Goal: Information Seeking & Learning: Learn about a topic

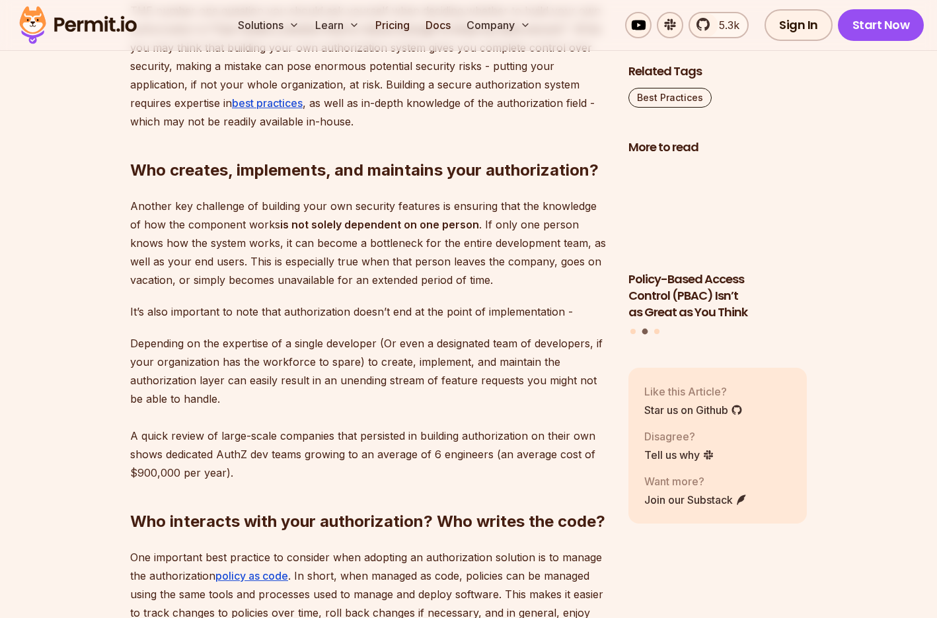
scroll to position [1352, 0]
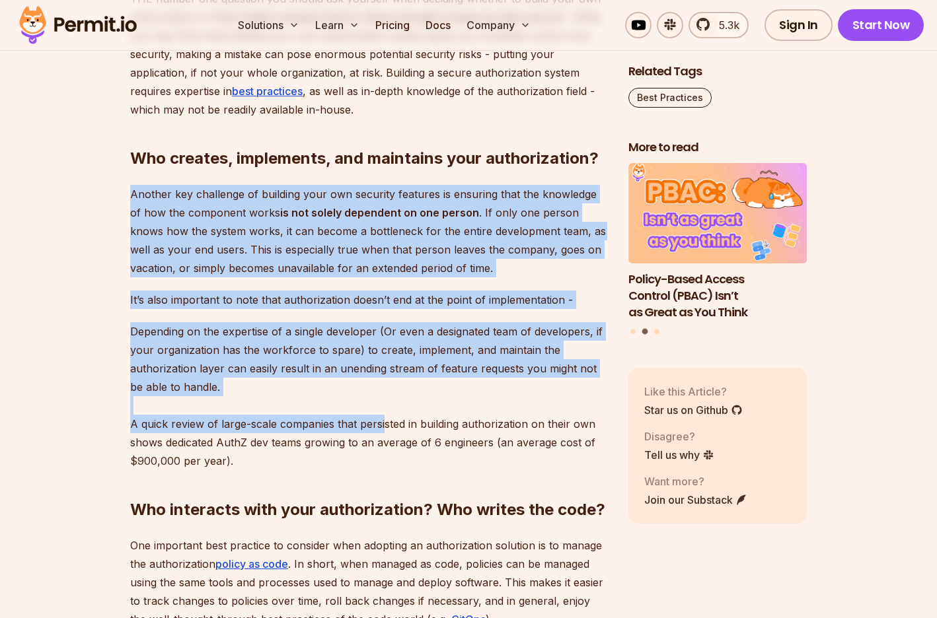
drag, startPoint x: 145, startPoint y: 225, endPoint x: 381, endPoint y: 444, distance: 321.6
click at [383, 445] on div "Building a secure application is a top priority for any developer, and managing…" at bounding box center [368, 604] width 477 height 2251
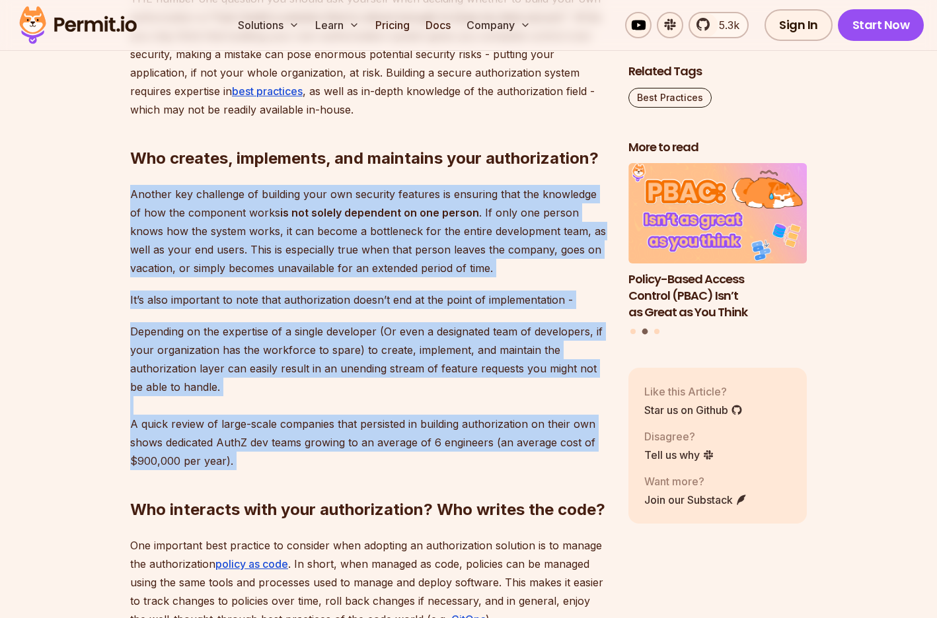
drag, startPoint x: 388, startPoint y: 476, endPoint x: 127, endPoint y: 208, distance: 373.2
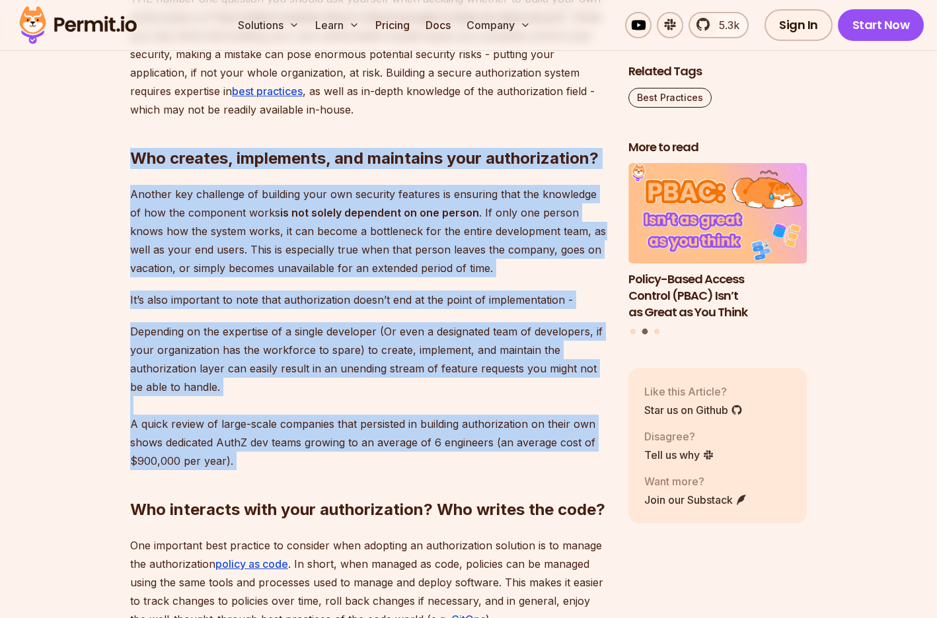
drag, startPoint x: 132, startPoint y: 170, endPoint x: 324, endPoint y: 476, distance: 360.3
click at [324, 476] on div "Building a secure application is a top priority for any developer, and managing…" at bounding box center [368, 604] width 477 height 2251
click at [322, 475] on h2 "Who interacts with your authorization? Who writes the code?" at bounding box center [368, 484] width 477 height 74
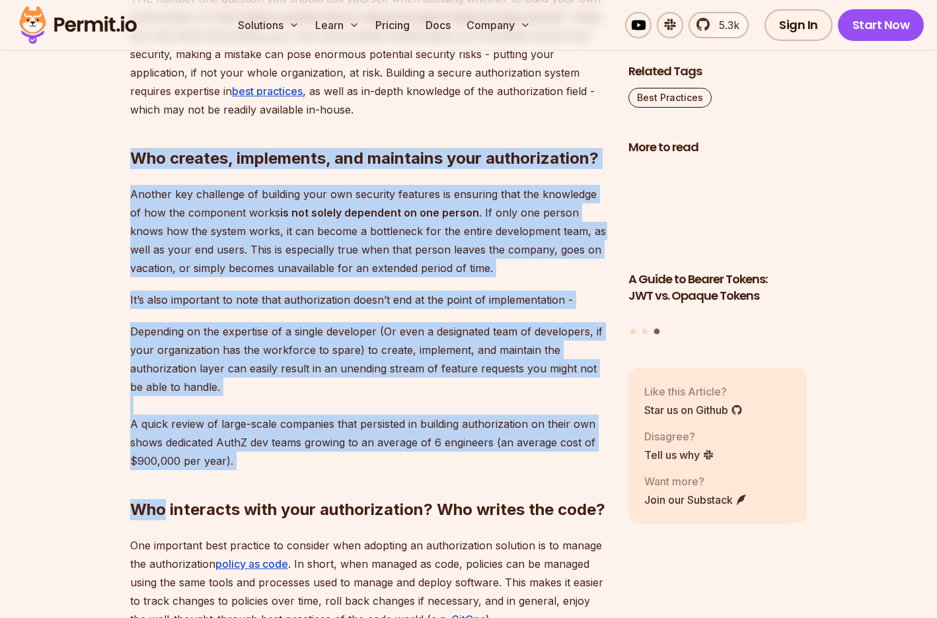
drag, startPoint x: 322, startPoint y: 475, endPoint x: 115, endPoint y: 174, distance: 365.2
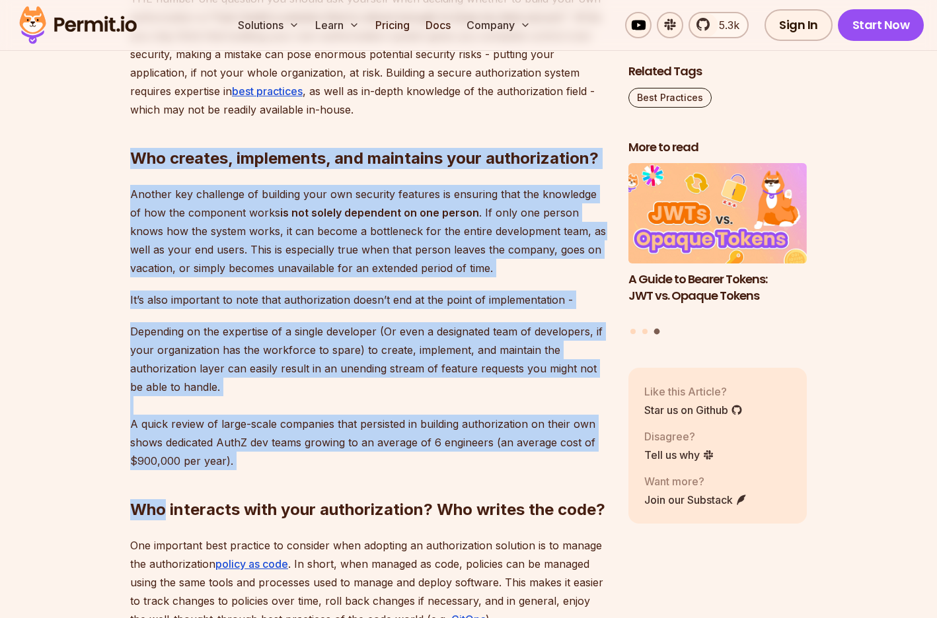
click at [141, 169] on h2 "Who creates, implements, and maintains your authorization?" at bounding box center [368, 132] width 477 height 74
drag, startPoint x: 135, startPoint y: 173, endPoint x: 244, endPoint y: 478, distance: 323.4
click at [244, 478] on div "Building a secure application is a top priority for any developer, and managing…" at bounding box center [368, 604] width 477 height 2251
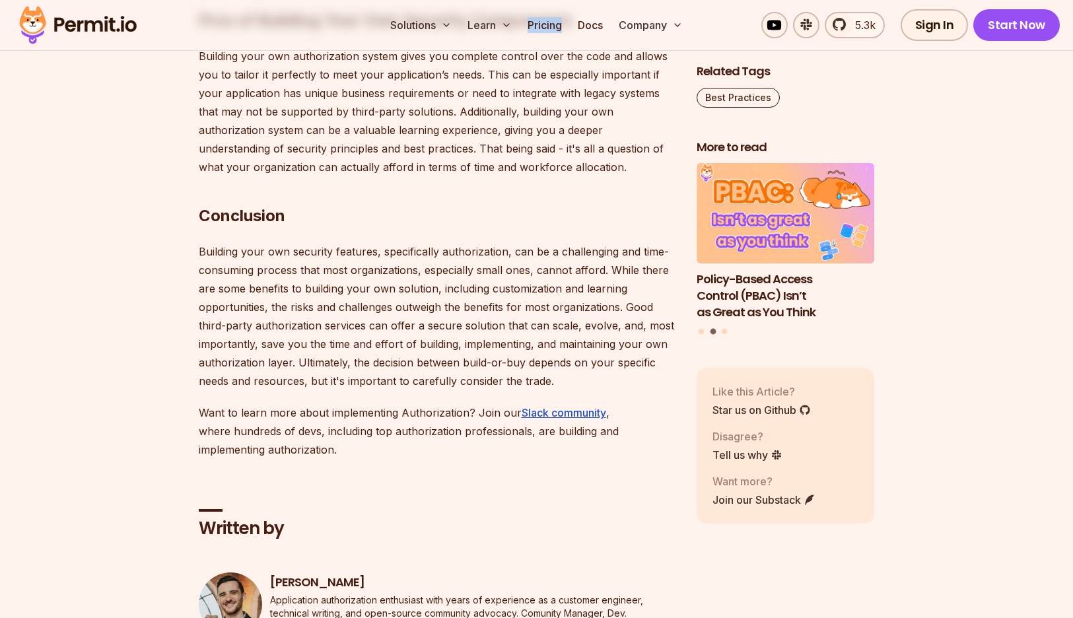
scroll to position [2686, 0]
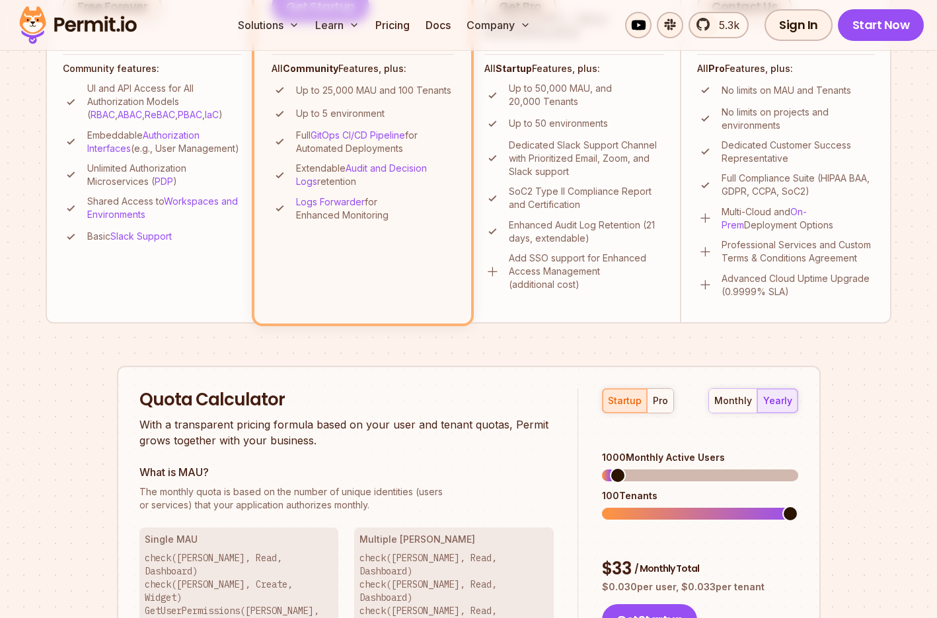
scroll to position [581, 0]
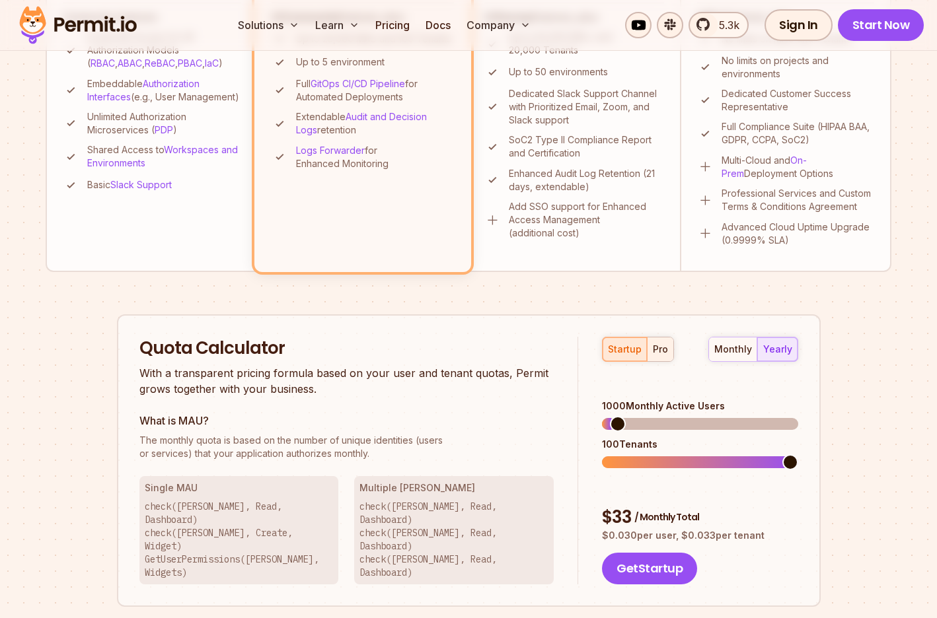
click at [665, 351] on div "pro" at bounding box center [660, 349] width 15 height 13
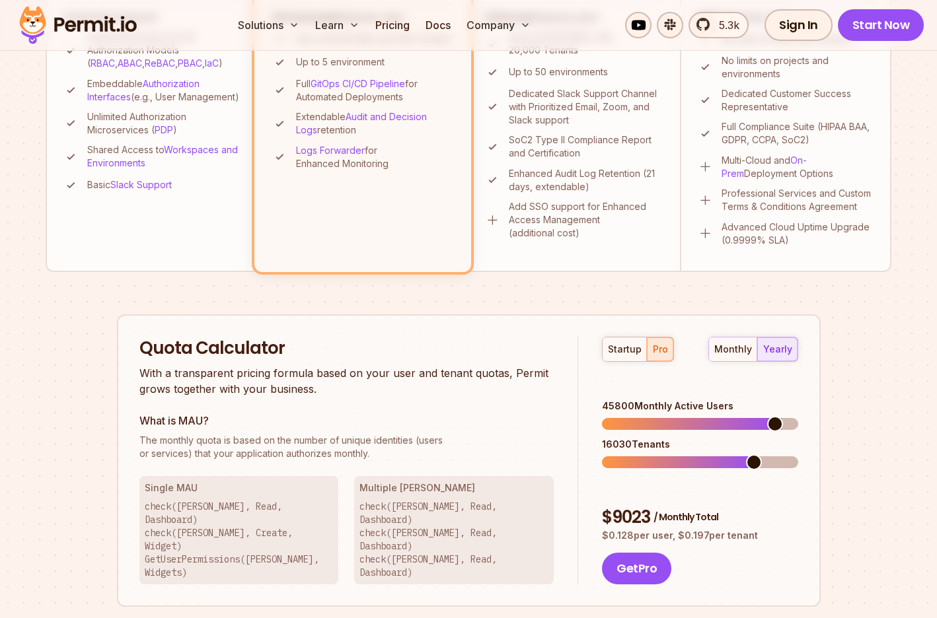
click at [781, 416] on span at bounding box center [775, 424] width 16 height 16
click at [742, 343] on div "monthly" at bounding box center [733, 349] width 38 height 13
click at [770, 343] on div "yearly" at bounding box center [777, 349] width 29 height 13
click at [737, 350] on div "monthly" at bounding box center [733, 349] width 38 height 13
click at [766, 351] on div "yearly" at bounding box center [777, 349] width 29 height 13
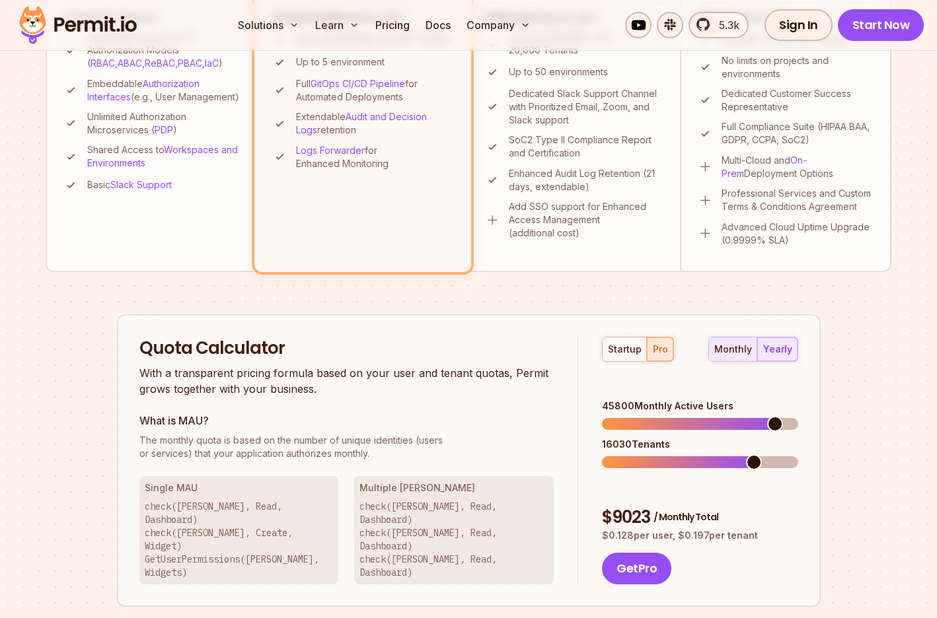
click at [744, 352] on div "monthly" at bounding box center [733, 349] width 38 height 13
click at [602, 454] on span at bounding box center [610, 462] width 16 height 16
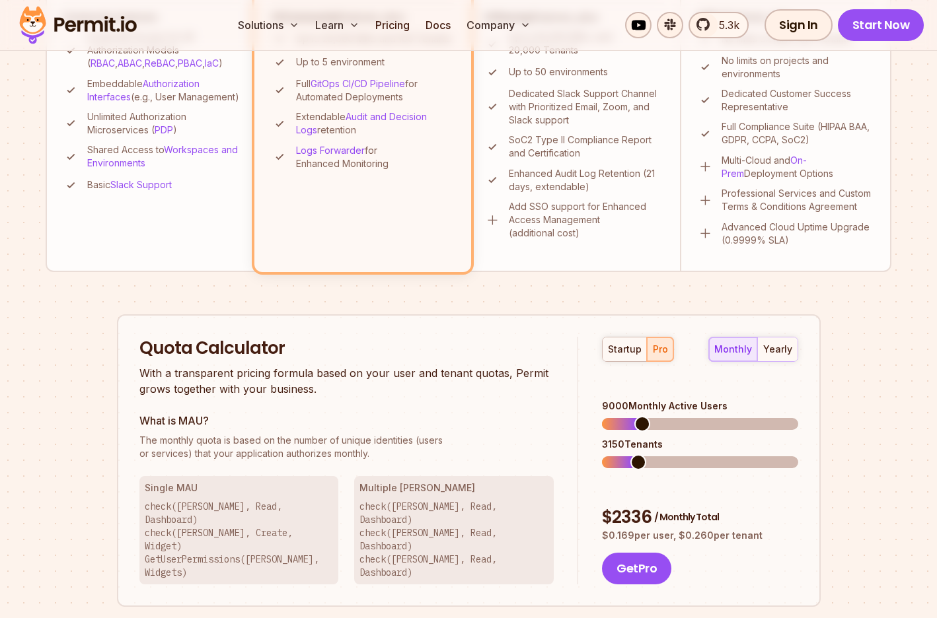
click at [635, 416] on span at bounding box center [642, 424] width 16 height 16
click at [777, 416] on span at bounding box center [771, 424] width 16 height 16
click at [785, 353] on div "yearly" at bounding box center [777, 349] width 29 height 13
click at [733, 416] on span at bounding box center [730, 424] width 16 height 16
click at [639, 416] on span at bounding box center [643, 424] width 16 height 16
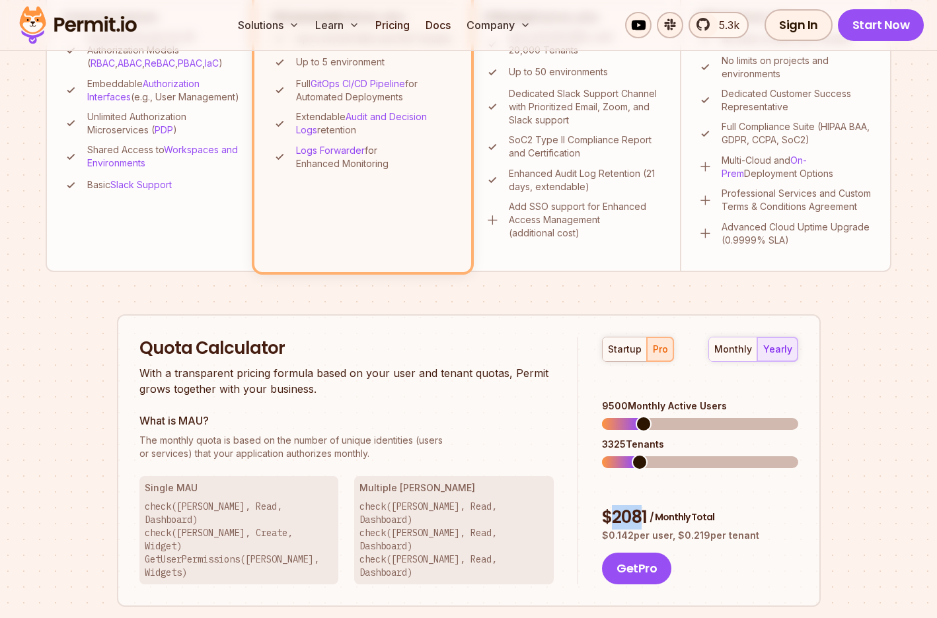
drag, startPoint x: 616, startPoint y: 479, endPoint x: 644, endPoint y: 480, distance: 27.8
click at [645, 506] on div "$ 2081 / Monthly Total" at bounding box center [700, 518] width 196 height 24
click at [602, 454] on span at bounding box center [610, 462] width 16 height 16
click at [723, 352] on div "monthly" at bounding box center [733, 349] width 38 height 13
click at [762, 351] on button "yearly" at bounding box center [777, 350] width 40 height 24
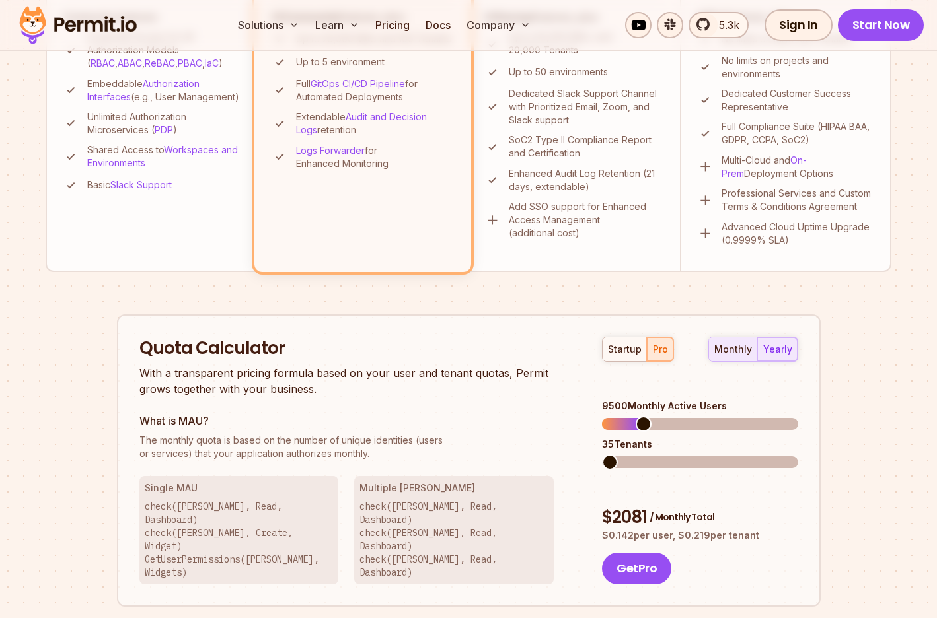
click at [737, 350] on div "monthly" at bounding box center [733, 349] width 38 height 13
click at [764, 350] on div "yearly" at bounding box center [777, 349] width 29 height 13
click at [740, 349] on div "monthly" at bounding box center [733, 349] width 38 height 13
click at [764, 348] on div "yearly" at bounding box center [777, 349] width 29 height 13
click at [628, 506] on div "$ 2081 / Monthly Total" at bounding box center [700, 518] width 196 height 24
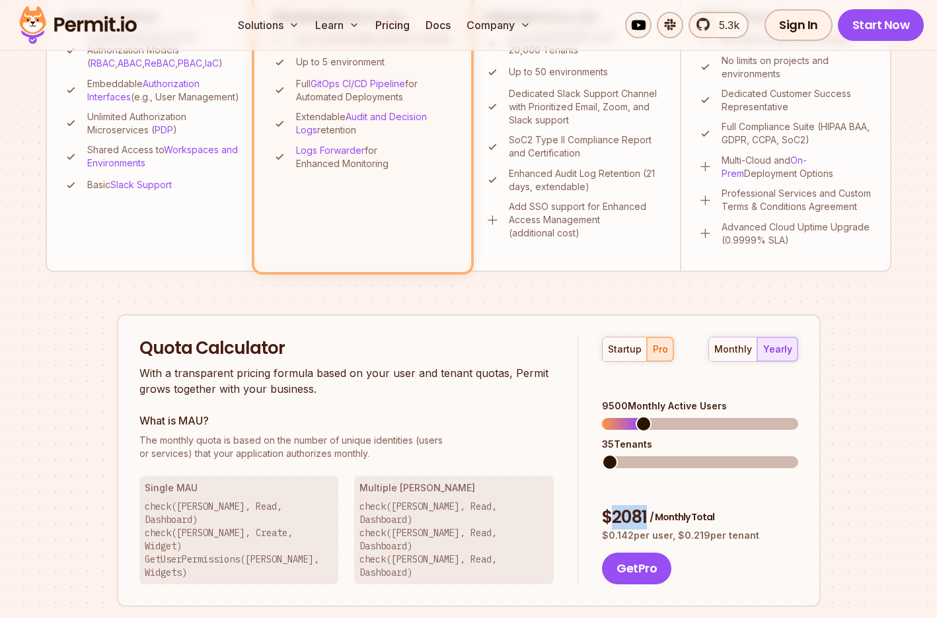
click at [628, 506] on div "$ 2081 / Monthly Total" at bounding box center [700, 518] width 196 height 24
copy div "2081"
click at [740, 345] on div "monthly" at bounding box center [733, 349] width 38 height 13
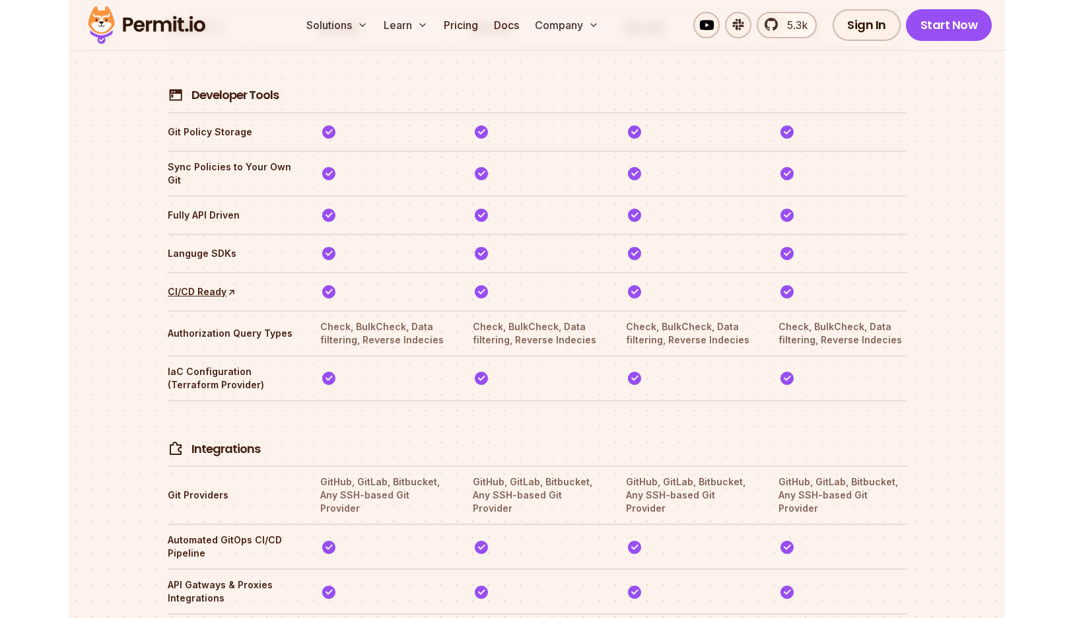
scroll to position [2827, 0]
